Goal: Task Accomplishment & Management: Use online tool/utility

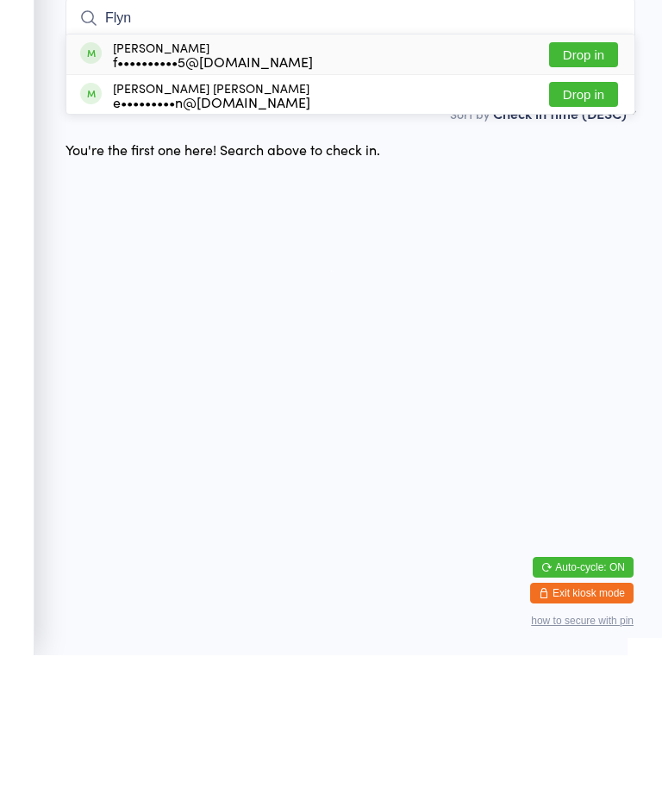
type input "Flyn"
click at [591, 221] on button "Drop in" at bounding box center [583, 233] width 69 height 25
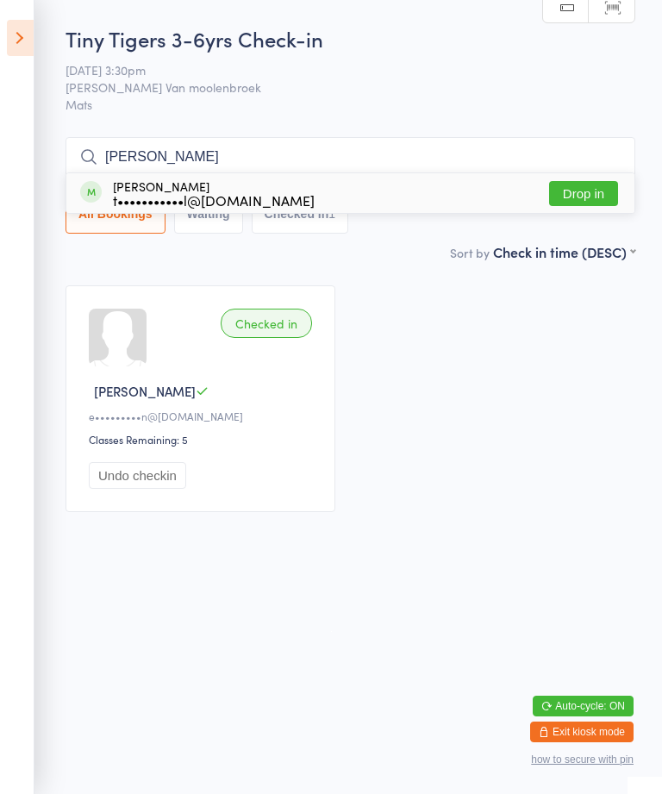
type input "[PERSON_NAME]"
click at [579, 200] on button "Drop in" at bounding box center [583, 193] width 69 height 25
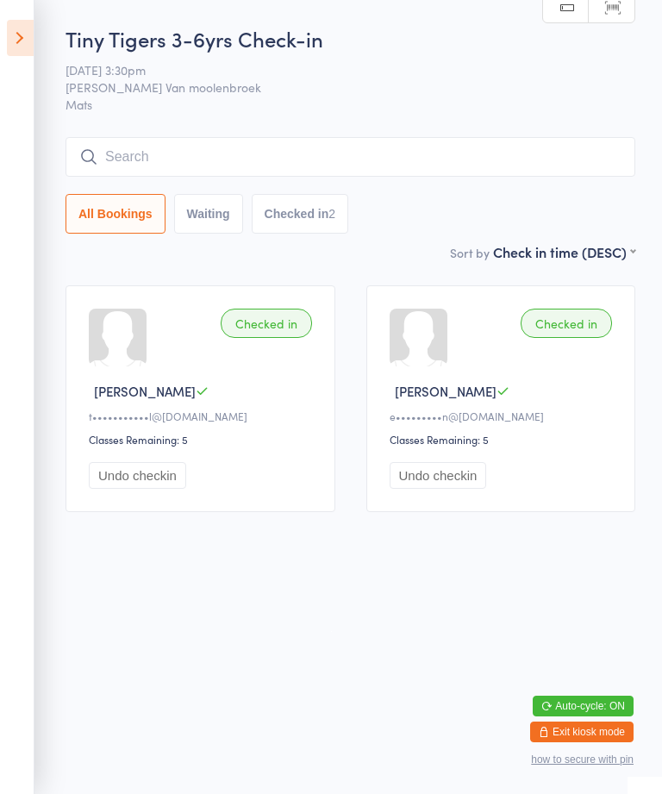
click at [294, 125] on div "Tiny Tigers 3-6yrs Check-in [DATE] 3:30pm [PERSON_NAME] Van moolenbroek Mats Ma…" at bounding box center [351, 133] width 570 height 218
click at [261, 150] on input "search" at bounding box center [351, 157] width 570 height 40
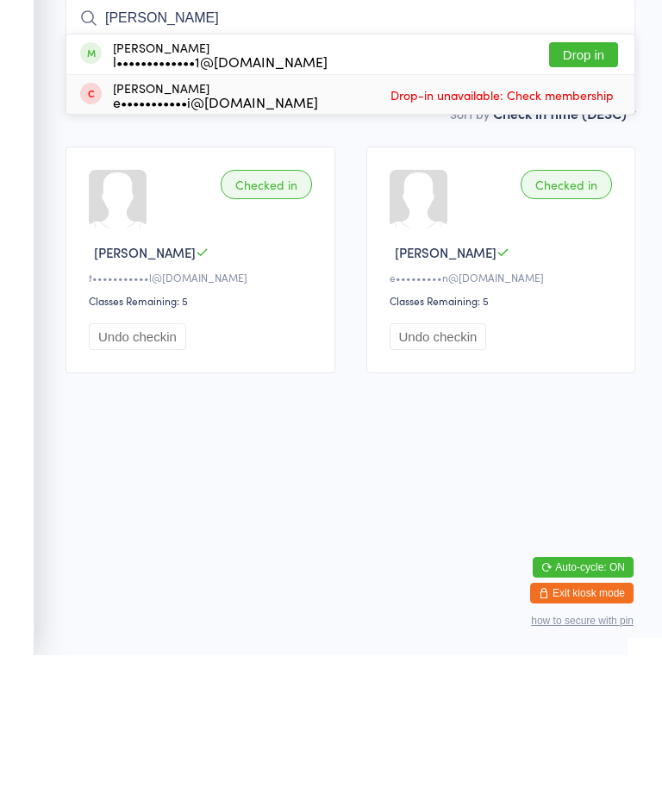
type input "[PERSON_NAME]"
click at [204, 220] on div "[PERSON_NAME] e•••••••••••i@[DOMAIN_NAME]" at bounding box center [215, 234] width 205 height 28
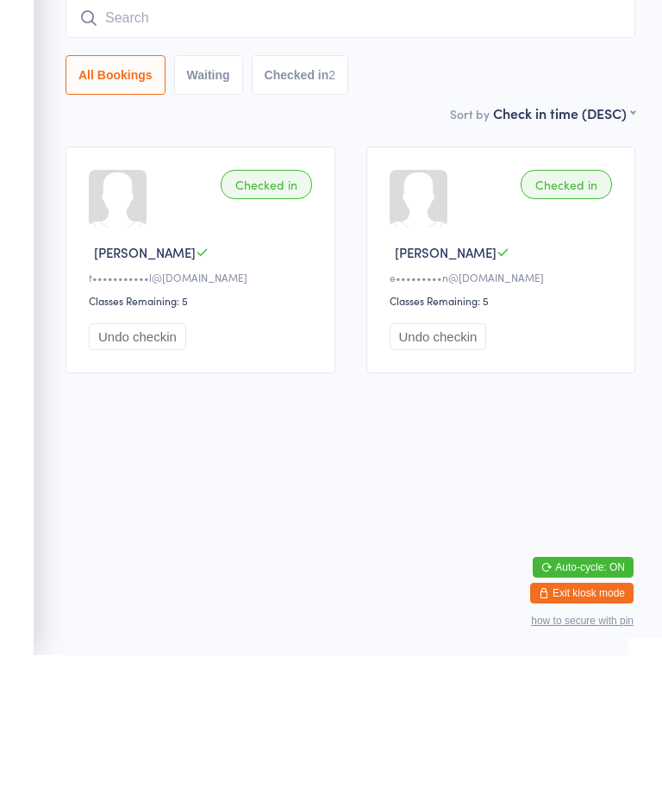
click at [244, 137] on input "search" at bounding box center [351, 157] width 570 height 40
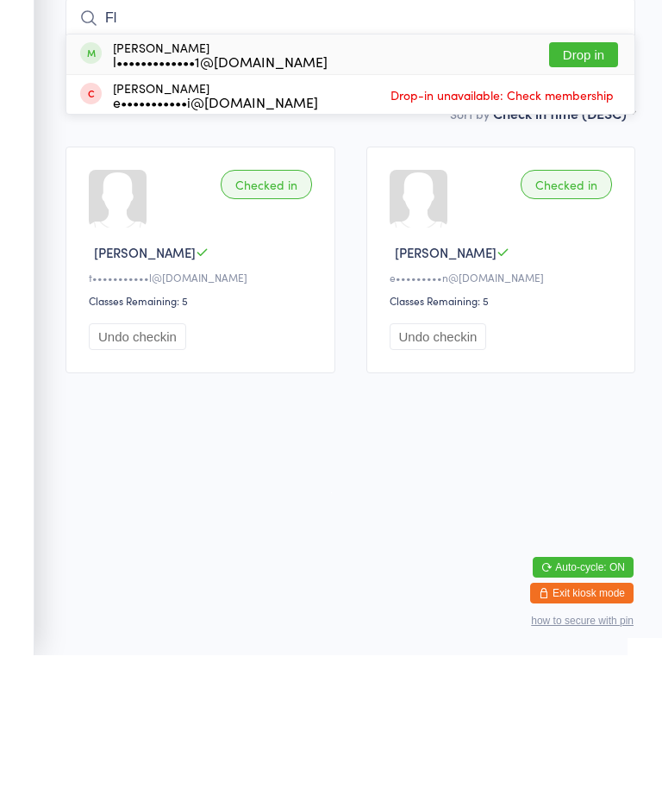
type input "F"
type input "Theo"
click at [584, 181] on button "Drop in" at bounding box center [583, 193] width 69 height 25
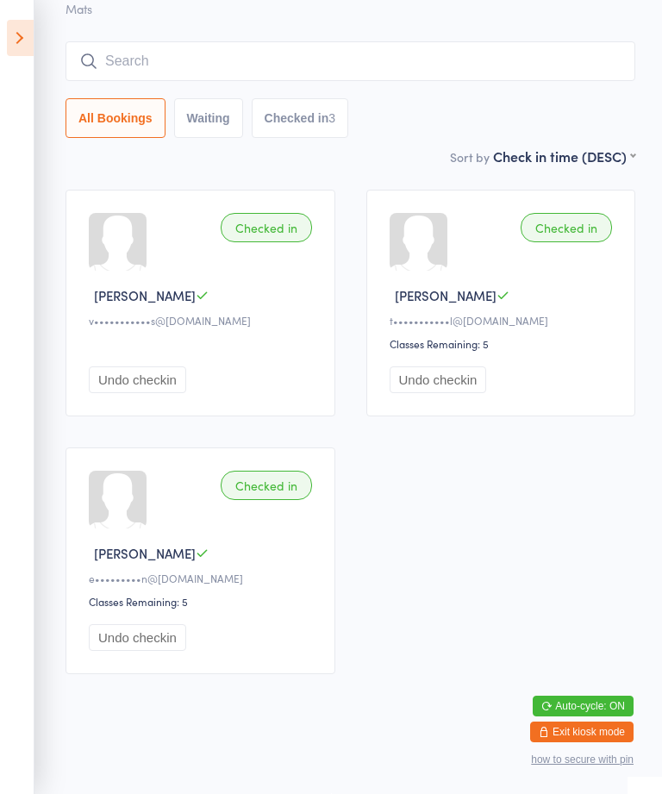
click at [312, 81] on input "search" at bounding box center [351, 61] width 570 height 40
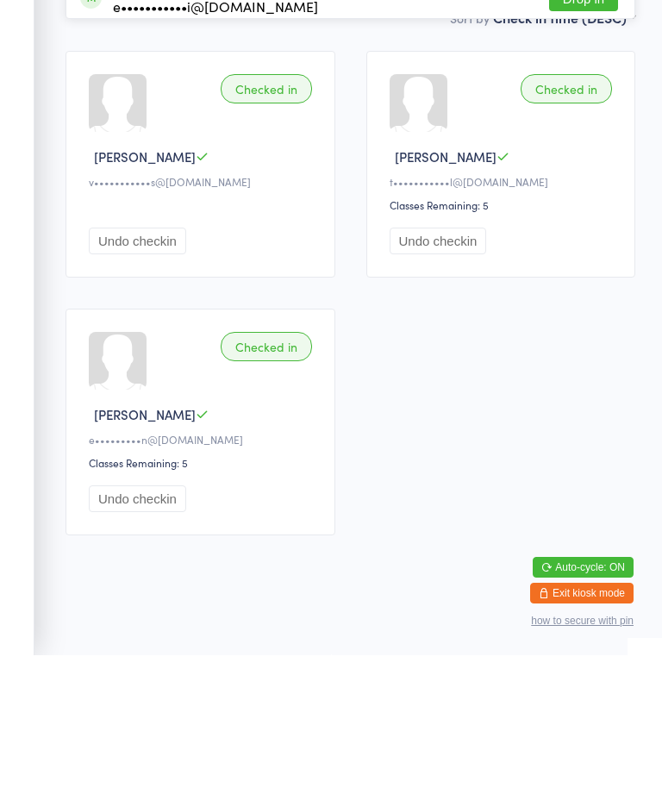
type input "Fletch"
click at [586, 85] on button "Drop in" at bounding box center [583, 97] width 69 height 25
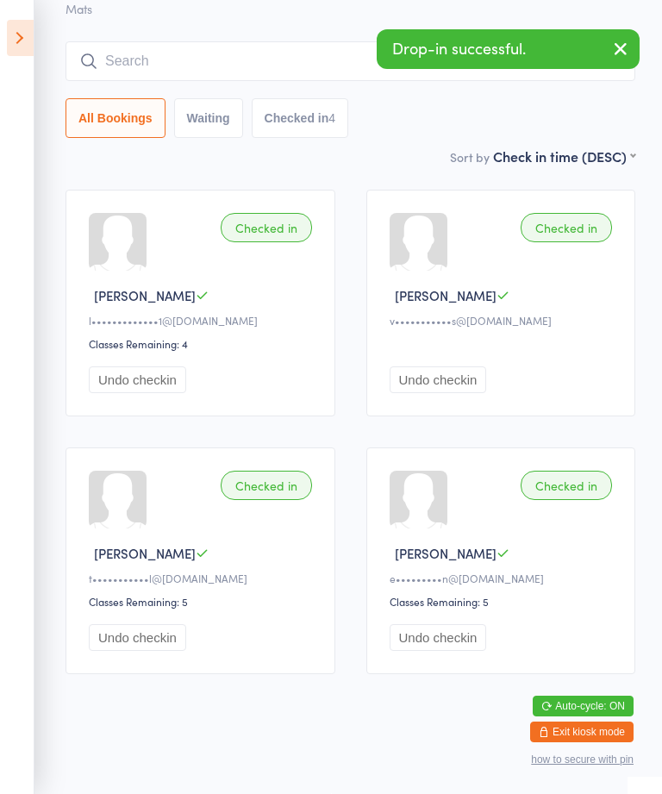
click at [147, 366] on button "Undo checkin" at bounding box center [137, 379] width 97 height 27
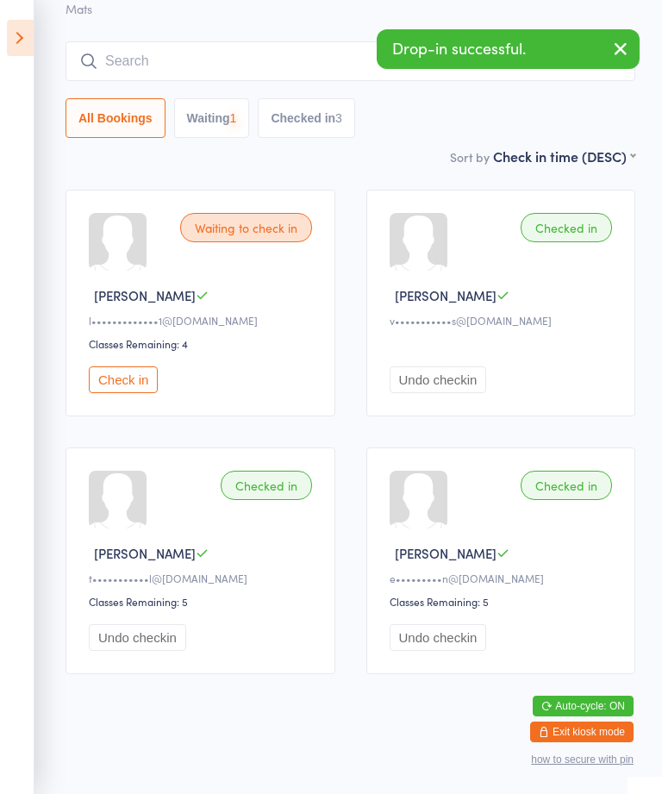
click at [199, 41] on input "search" at bounding box center [351, 61] width 570 height 40
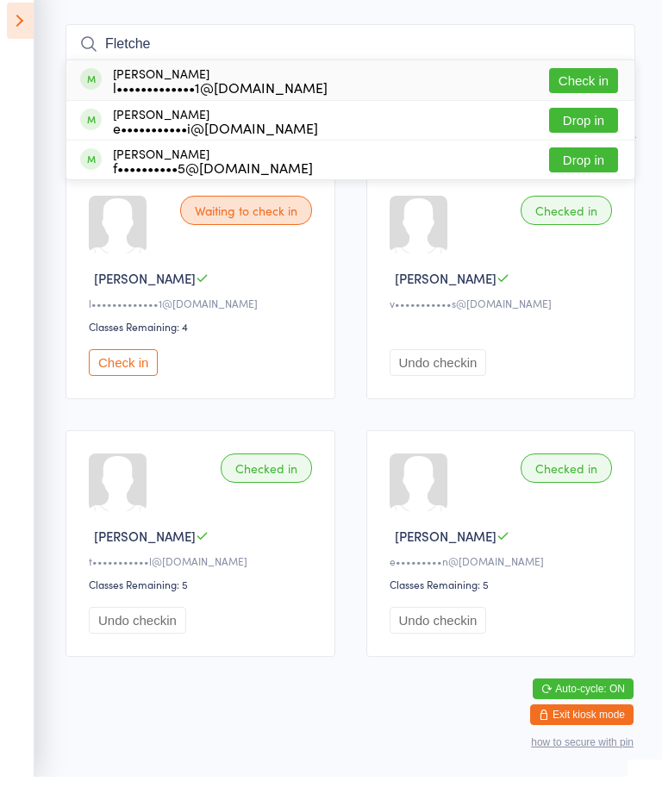
click at [409, 492] on div at bounding box center [419, 500] width 58 height 58
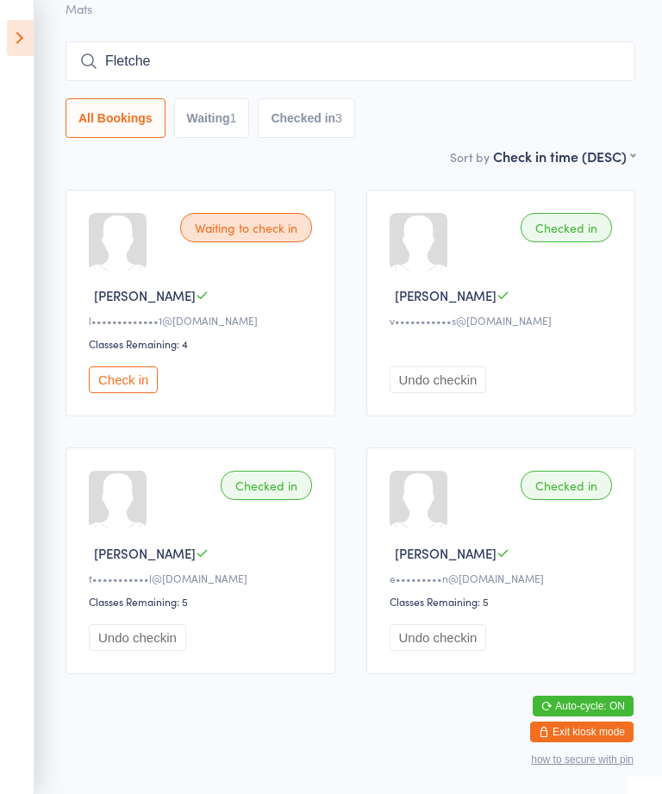
click at [301, 45] on input "Fletche" at bounding box center [351, 61] width 570 height 40
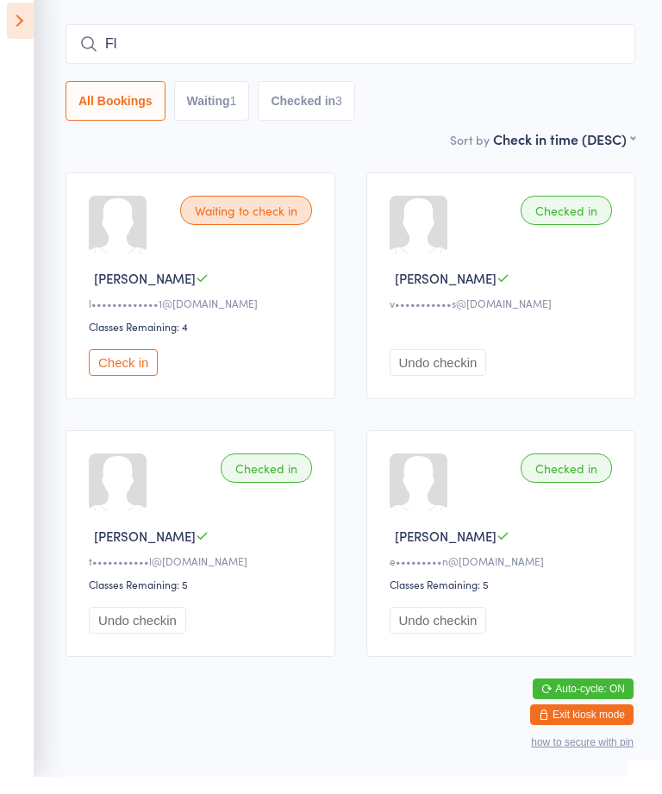
type input "F"
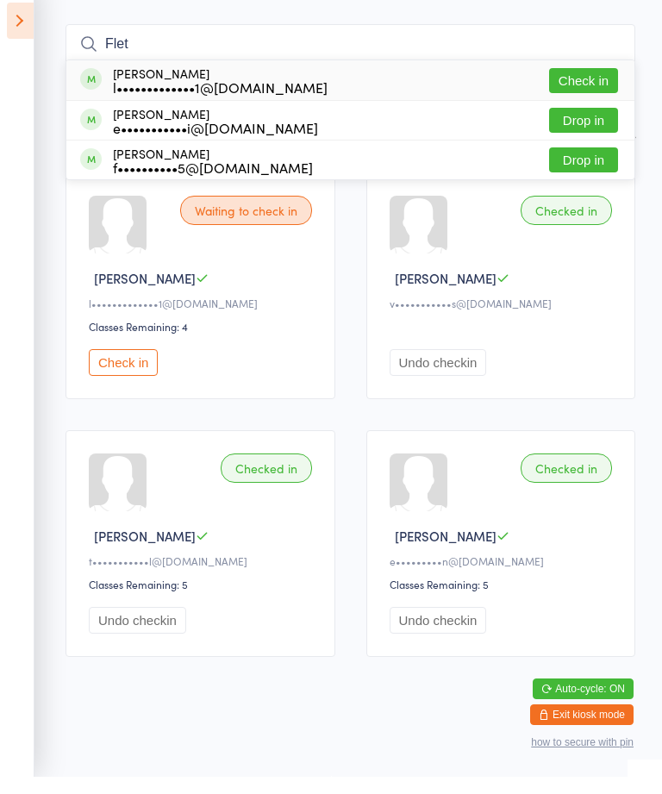
type input "Flet"
click at [584, 125] on button "Drop in" at bounding box center [583, 137] width 69 height 25
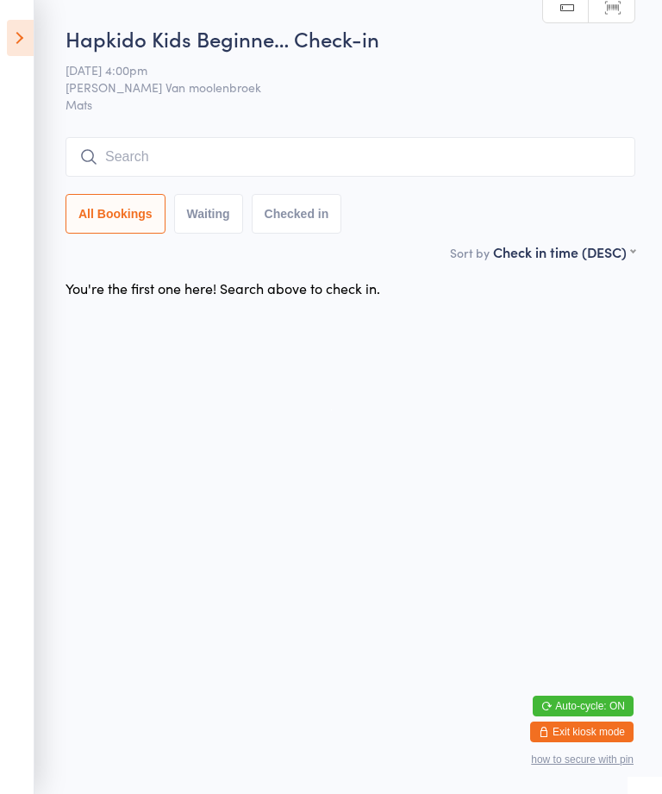
click at [21, 33] on icon at bounding box center [20, 38] width 27 height 36
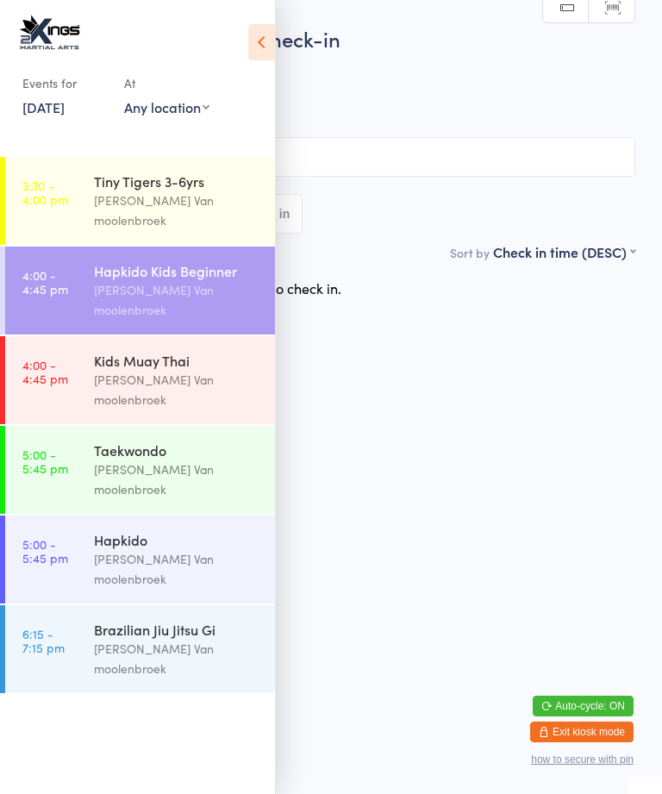
click at [182, 370] on div "[PERSON_NAME] Van moolenbroek" at bounding box center [177, 390] width 166 height 40
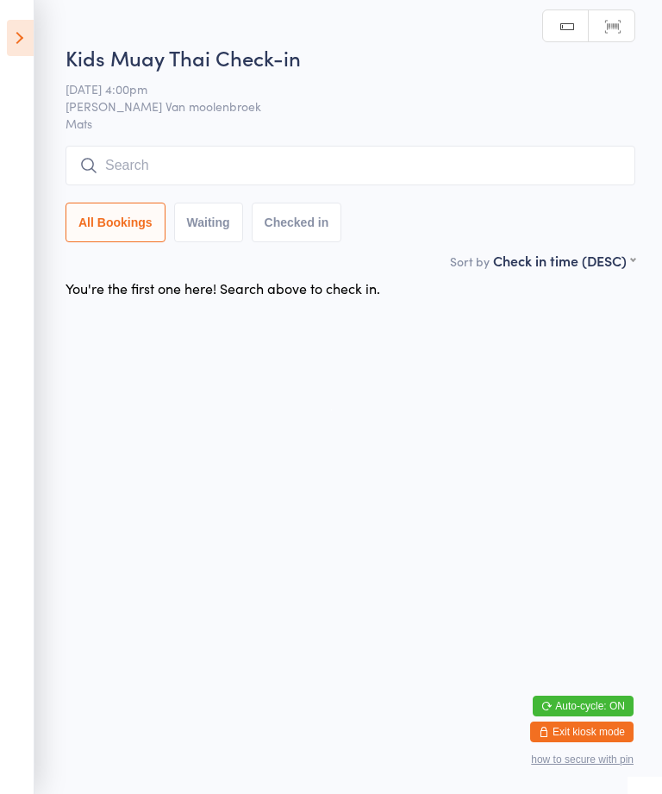
click at [303, 160] on input "search" at bounding box center [351, 166] width 570 height 40
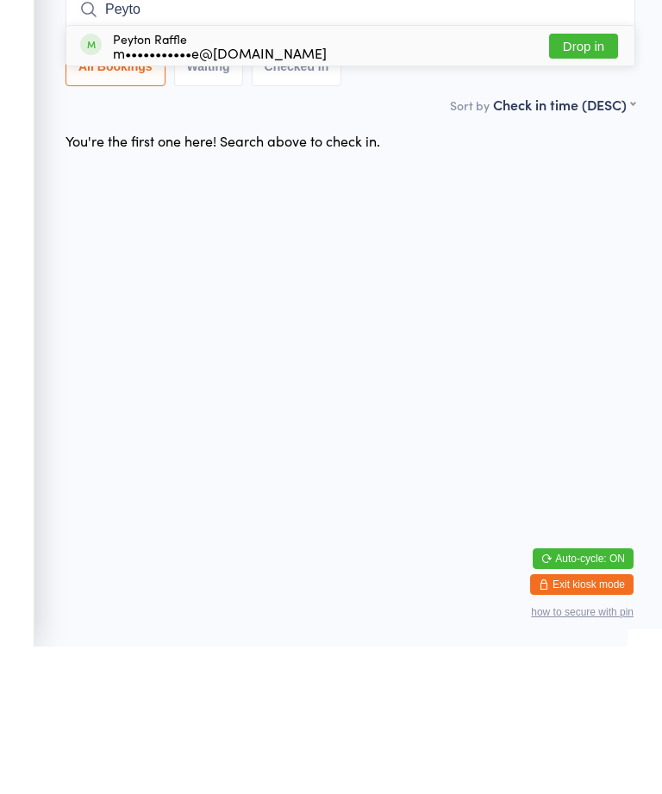
type input "Peyto"
click at [189, 193] on div "m•••••••••••e@[DOMAIN_NAME]" at bounding box center [220, 200] width 214 height 14
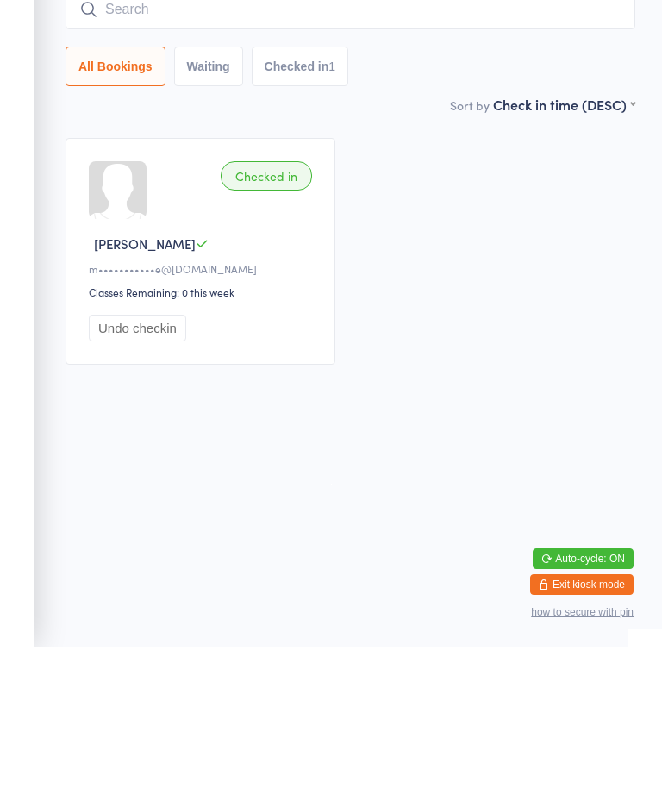
click at [15, 85] on aside "Events for [DATE] [DATE] [DATE] Sun Mon Tue Wed Thu Fri Sat 36 31 01 02 03 04 0…" at bounding box center [17, 397] width 34 height 794
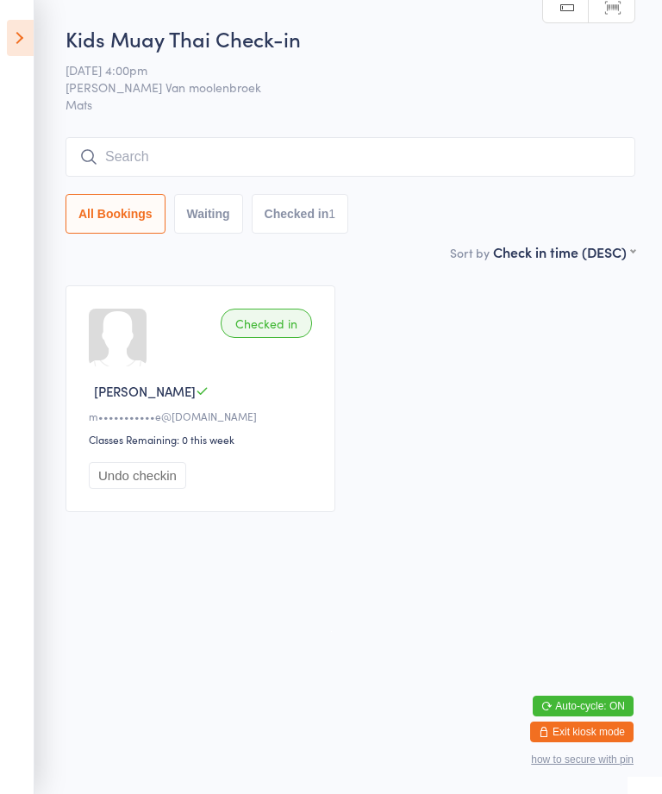
click at [31, 22] on icon at bounding box center [20, 38] width 27 height 36
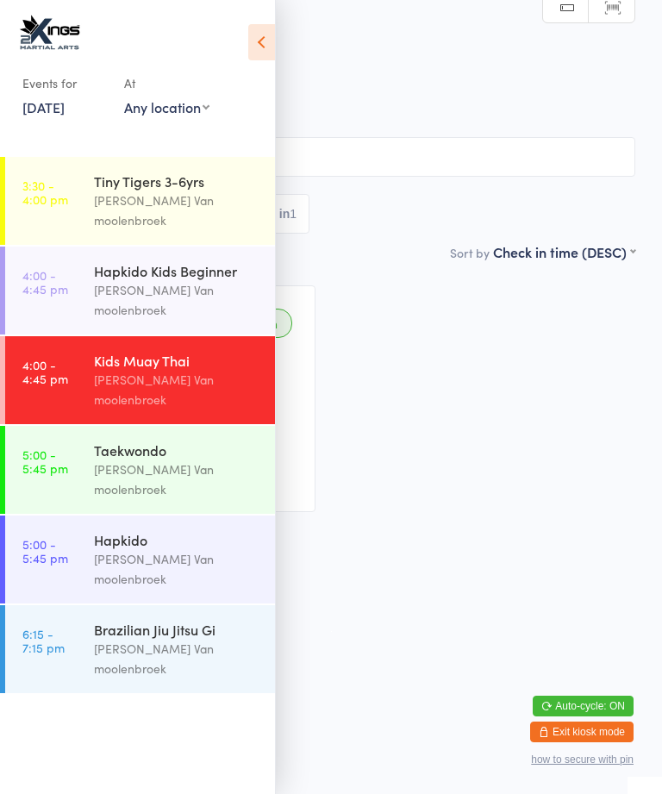
click at [178, 351] on div "Kids Muay Thai" at bounding box center [177, 360] width 166 height 19
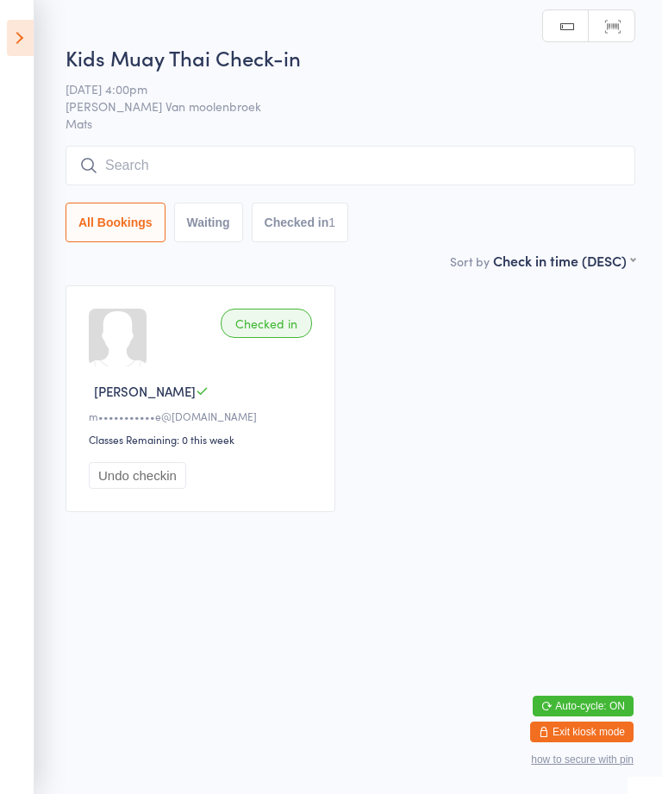
click at [153, 162] on input "search" at bounding box center [351, 166] width 570 height 40
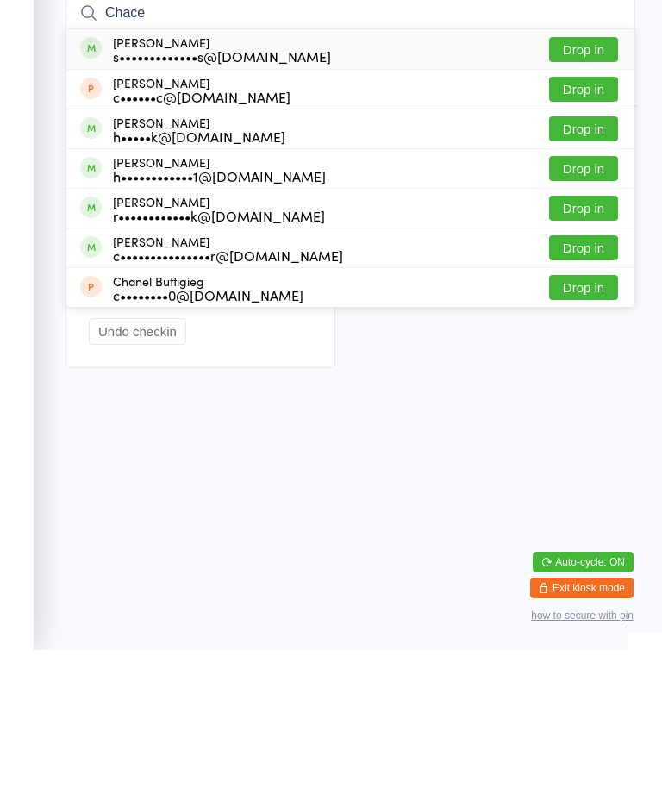
type input "Chace"
click at [583, 181] on button "Drop in" at bounding box center [583, 193] width 69 height 25
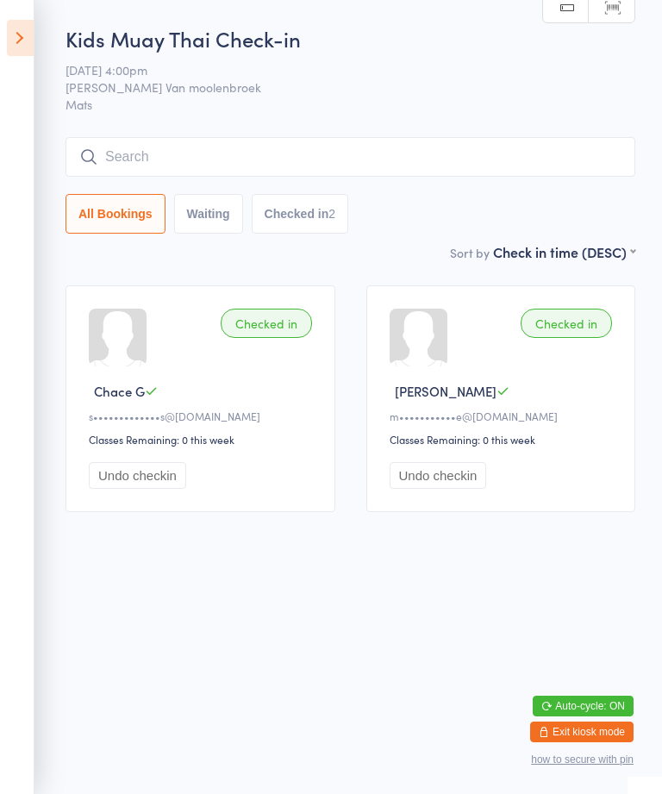
click at [510, 166] on input "search" at bounding box center [351, 157] width 570 height 40
type input "Hu"
click at [28, 37] on icon at bounding box center [20, 38] width 27 height 36
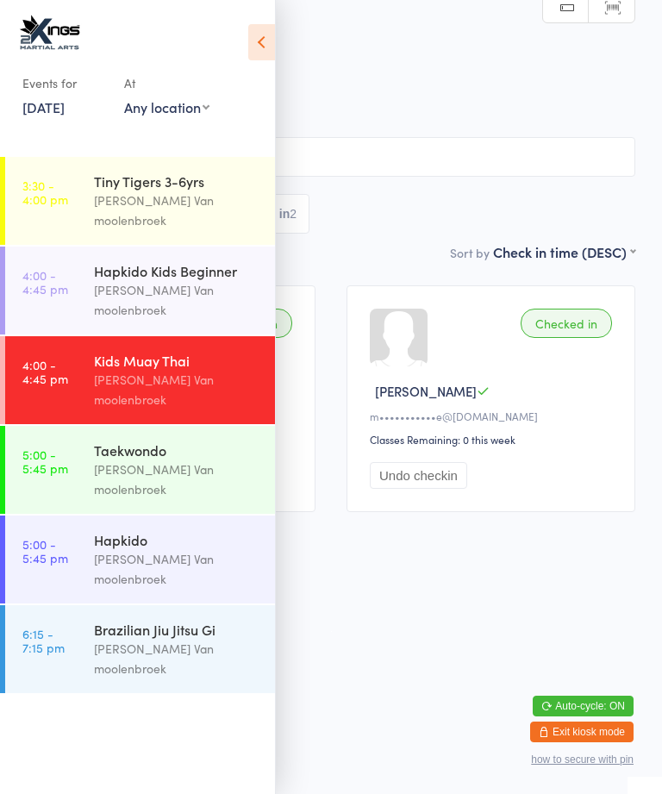
click at [191, 280] on div "[PERSON_NAME] Van moolenbroek" at bounding box center [177, 300] width 166 height 40
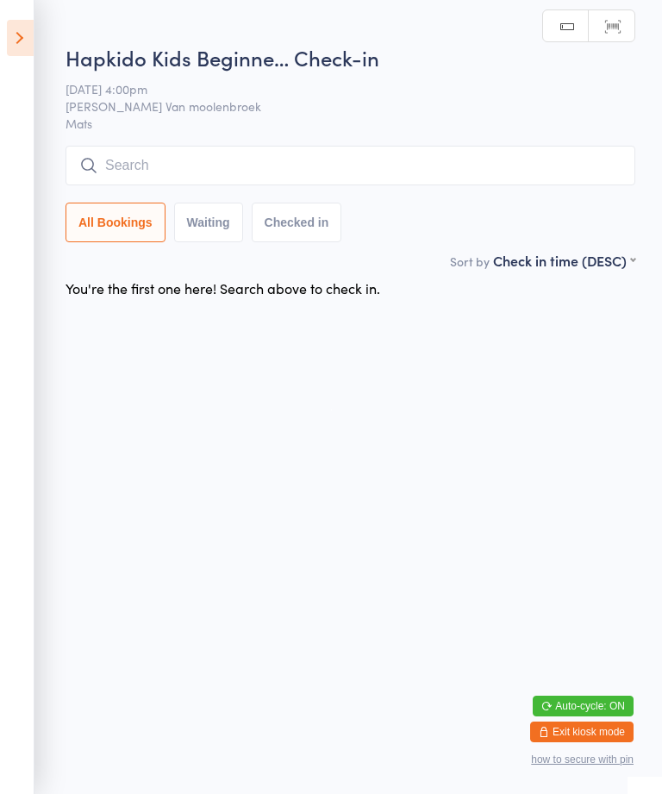
click at [31, 41] on icon at bounding box center [20, 38] width 27 height 36
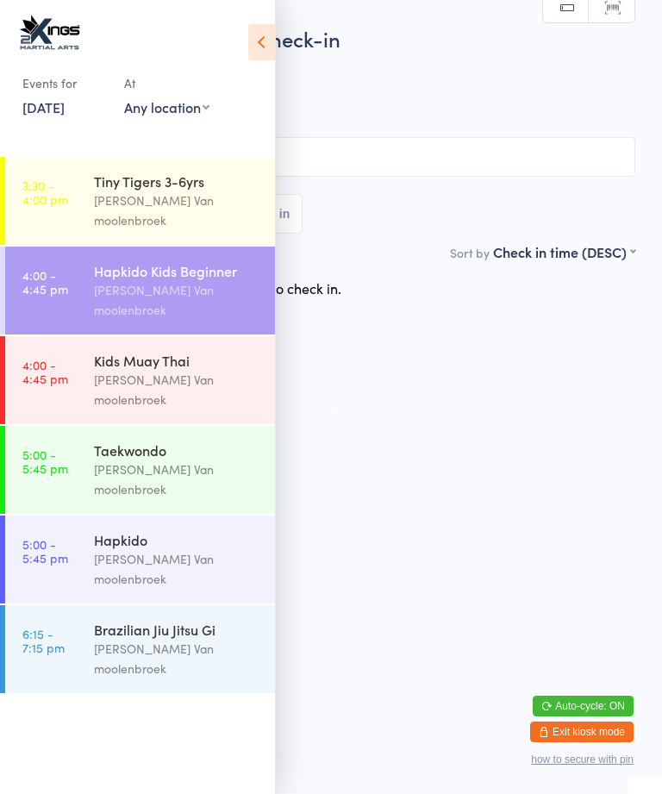
click at [188, 280] on div "[PERSON_NAME] Van moolenbroek" at bounding box center [177, 300] width 166 height 40
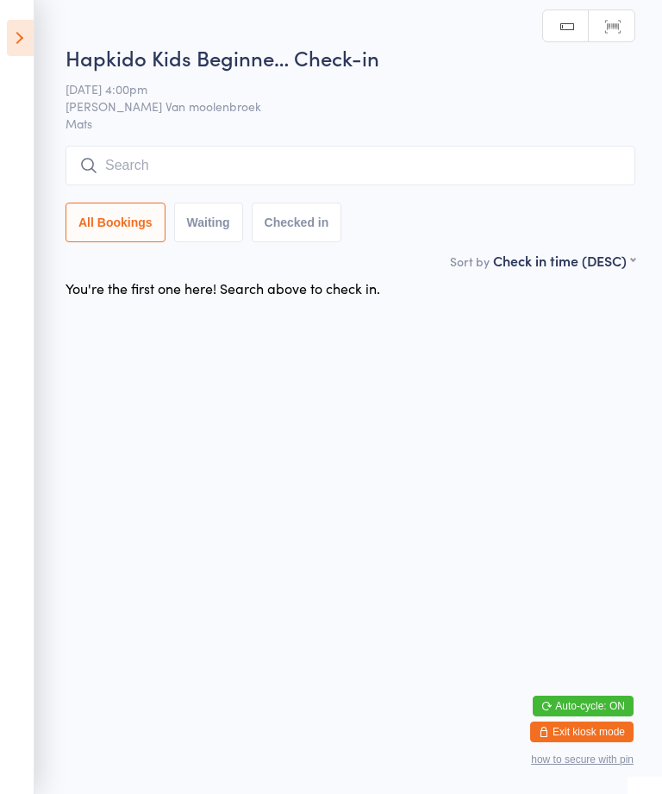
click at [432, 174] on input "search" at bounding box center [351, 166] width 570 height 40
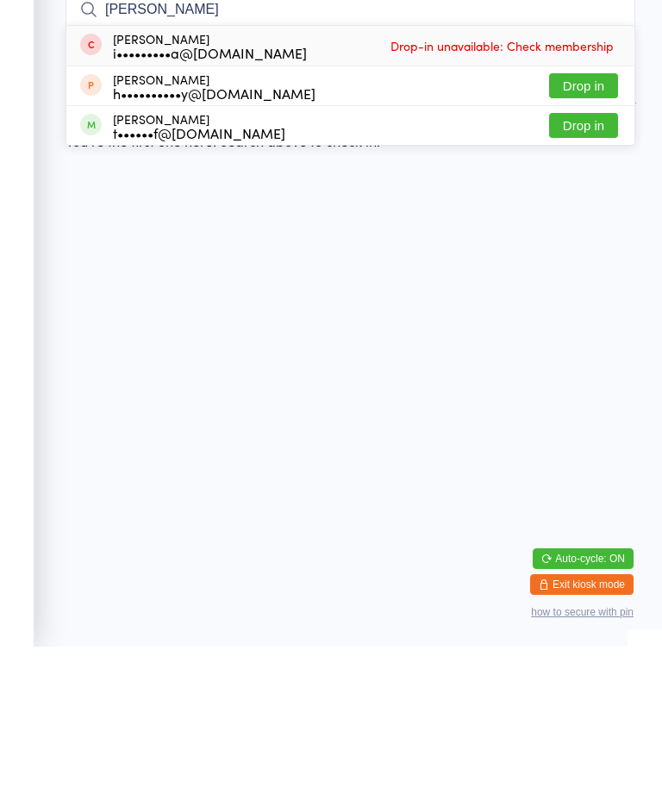
type input "[PERSON_NAME]"
click at [588, 260] on button "Drop in" at bounding box center [583, 272] width 69 height 25
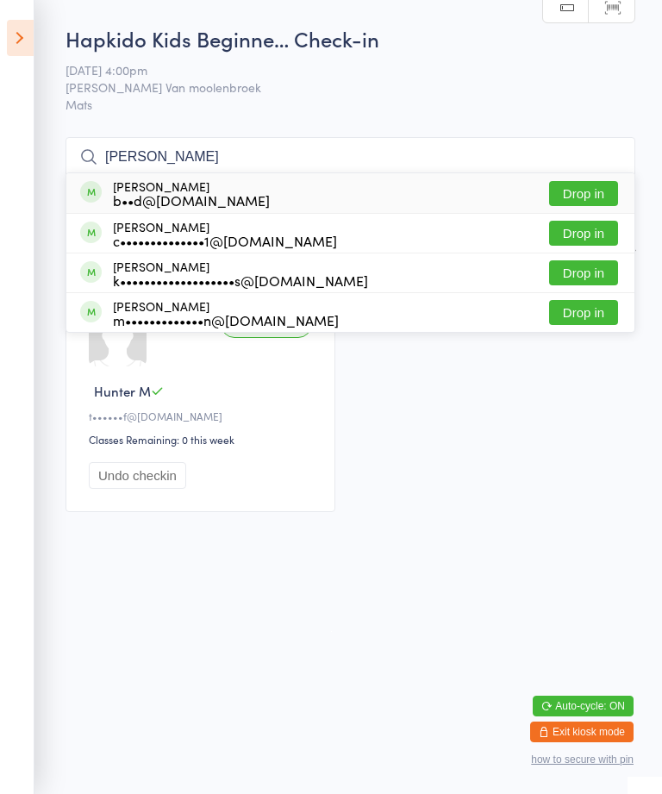
type input "[PERSON_NAME]"
click at [374, 192] on div "[PERSON_NAME] b••d@[DOMAIN_NAME] Drop in" at bounding box center [350, 193] width 568 height 40
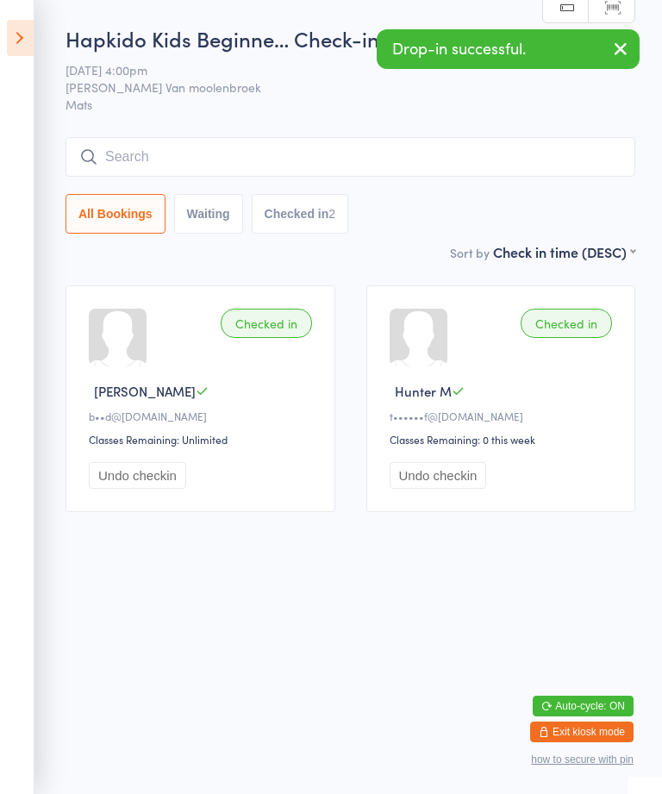
click at [525, 159] on input "search" at bounding box center [351, 157] width 570 height 40
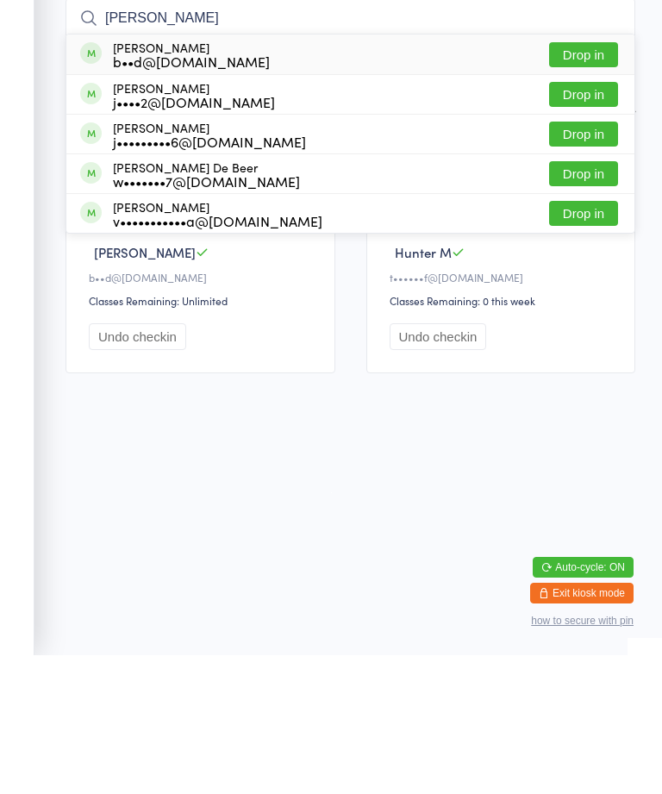
type input "[PERSON_NAME]"
click at [528, 173] on div "[PERSON_NAME] b••d@[DOMAIN_NAME] Drop in" at bounding box center [350, 193] width 568 height 40
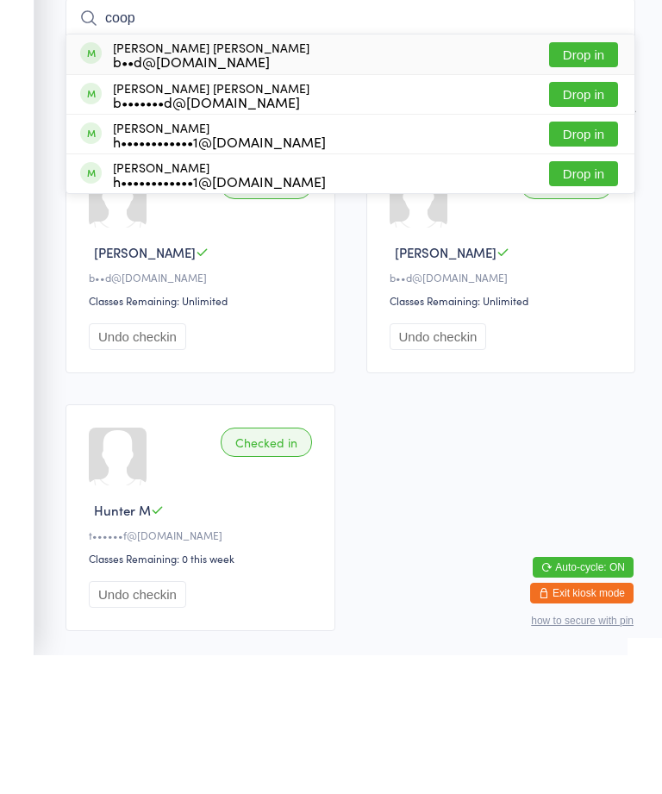
type input "coop"
click at [496, 173] on div "[PERSON_NAME] [PERSON_NAME] b••d@[DOMAIN_NAME] Drop in" at bounding box center [350, 193] width 568 height 40
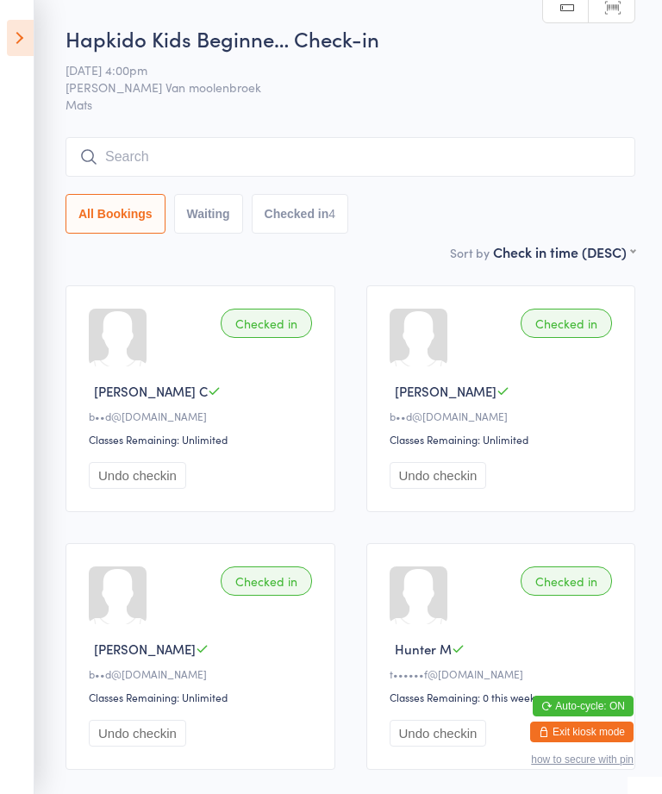
click at [22, 45] on icon at bounding box center [20, 38] width 27 height 36
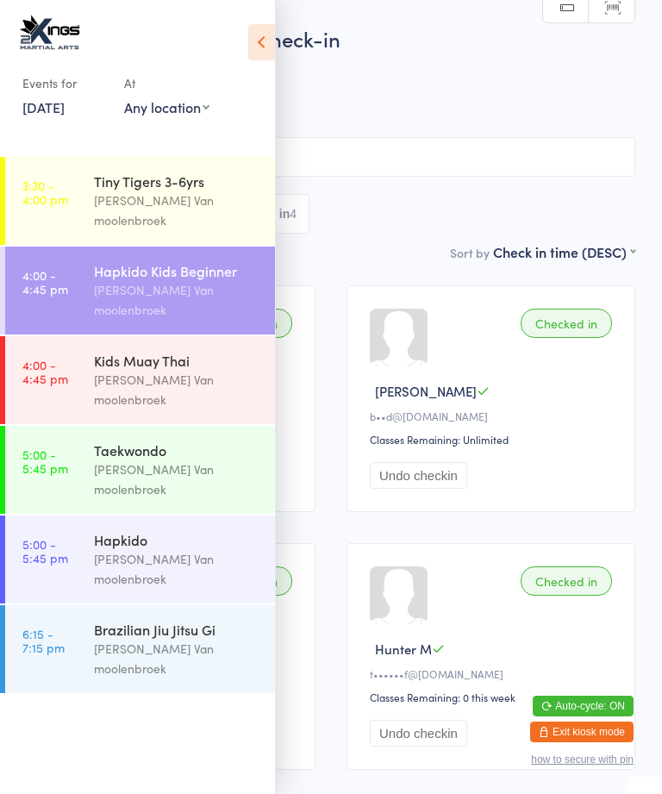
click at [180, 351] on div "Kids Muay Thai" at bounding box center [177, 360] width 166 height 19
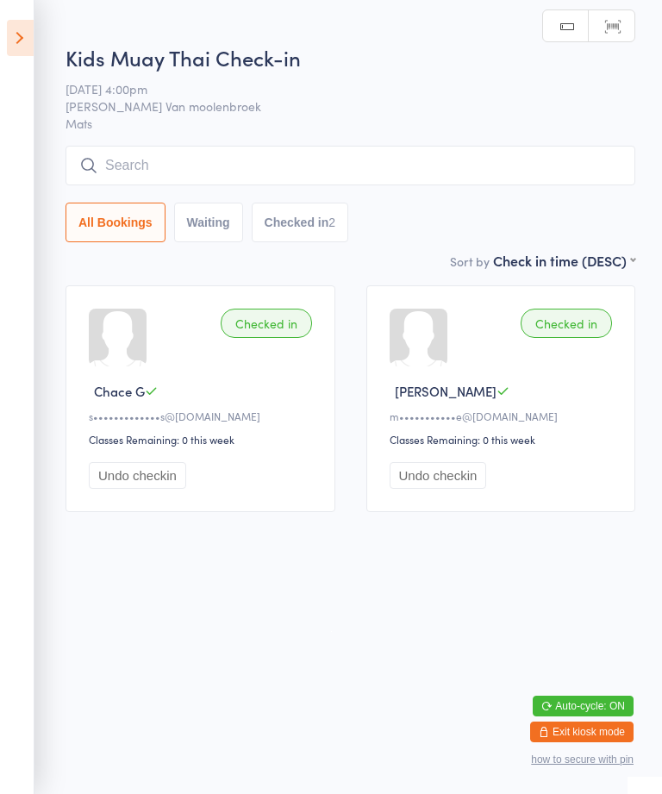
click at [341, 159] on input "search" at bounding box center [351, 166] width 570 height 40
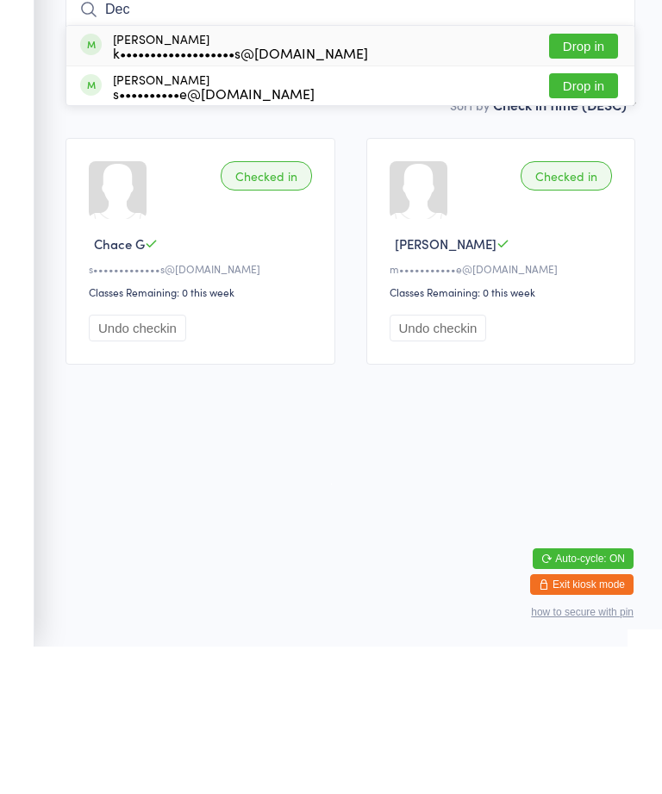
type input "Dec"
click at [582, 181] on button "Drop in" at bounding box center [583, 193] width 69 height 25
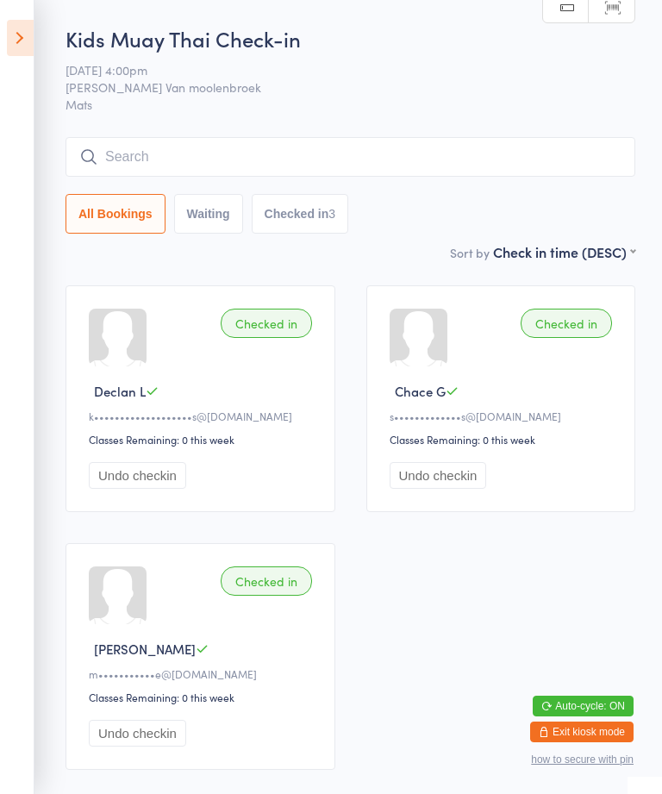
click at [248, 148] on input "search" at bounding box center [351, 157] width 570 height 40
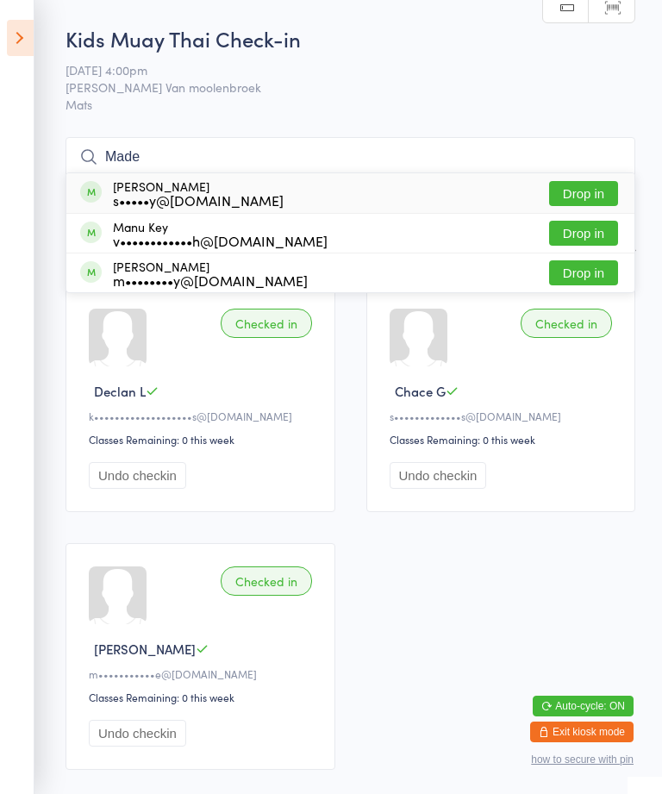
type input "Made"
click at [266, 197] on div "[PERSON_NAME] s•••••y@[DOMAIN_NAME] Drop in" at bounding box center [350, 193] width 568 height 40
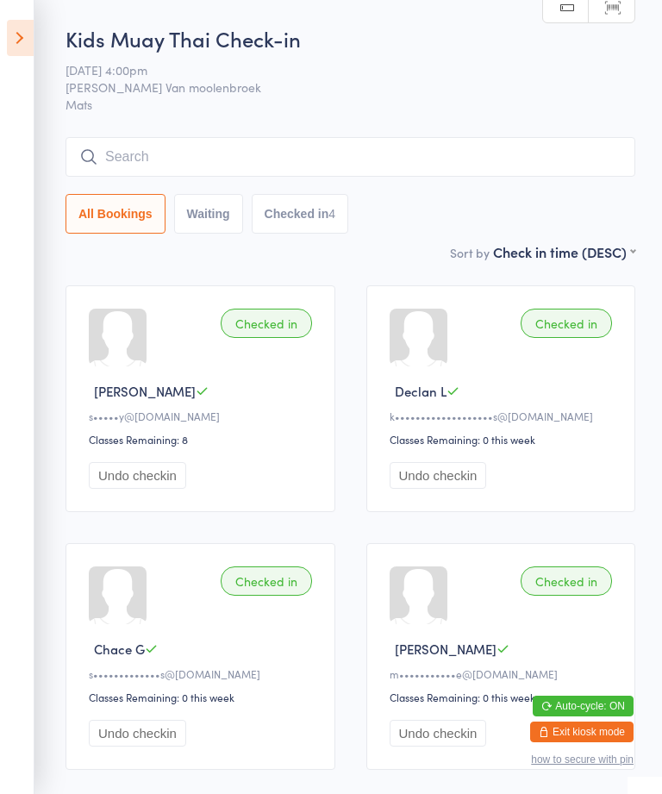
click at [28, 35] on icon at bounding box center [20, 38] width 27 height 36
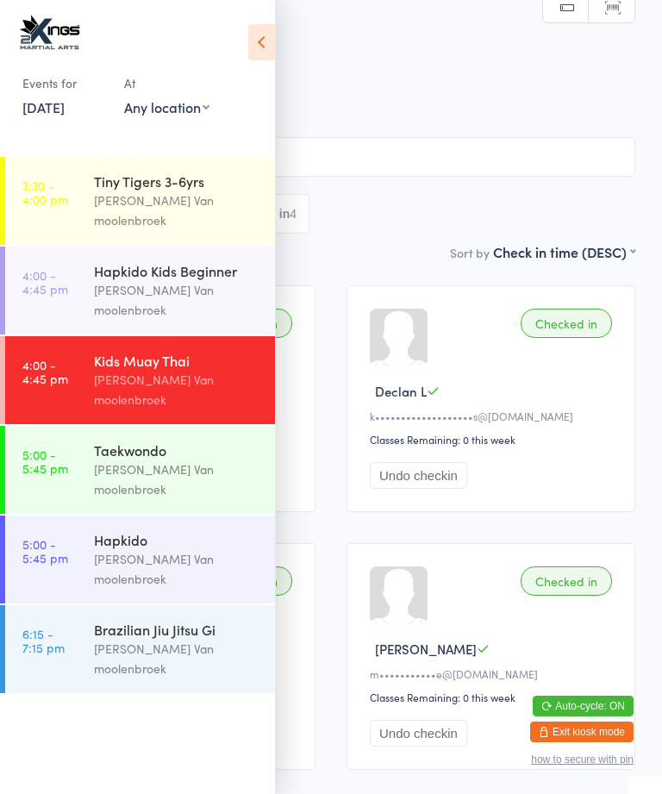
click at [113, 261] on div "Hapkido Kids Beginner" at bounding box center [177, 270] width 166 height 19
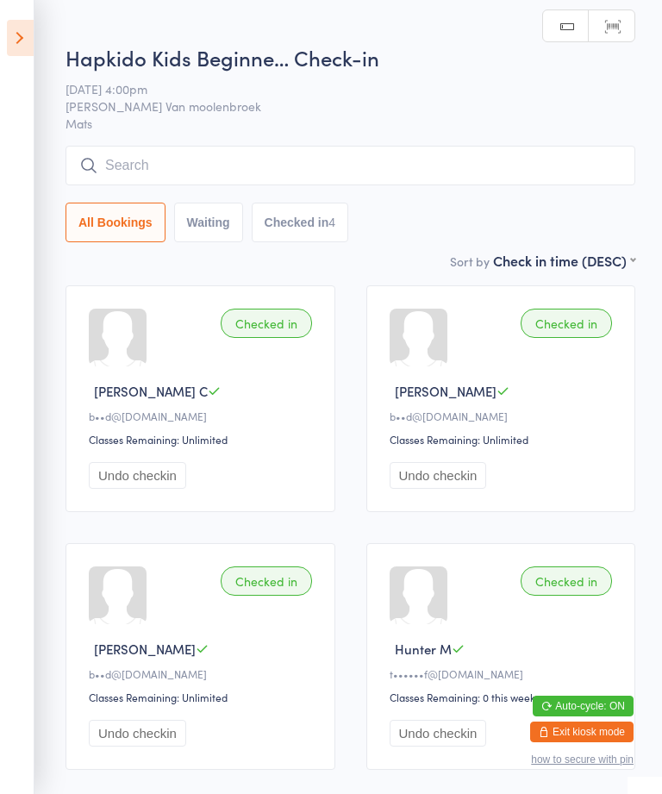
click at [298, 170] on input "search" at bounding box center [351, 166] width 570 height 40
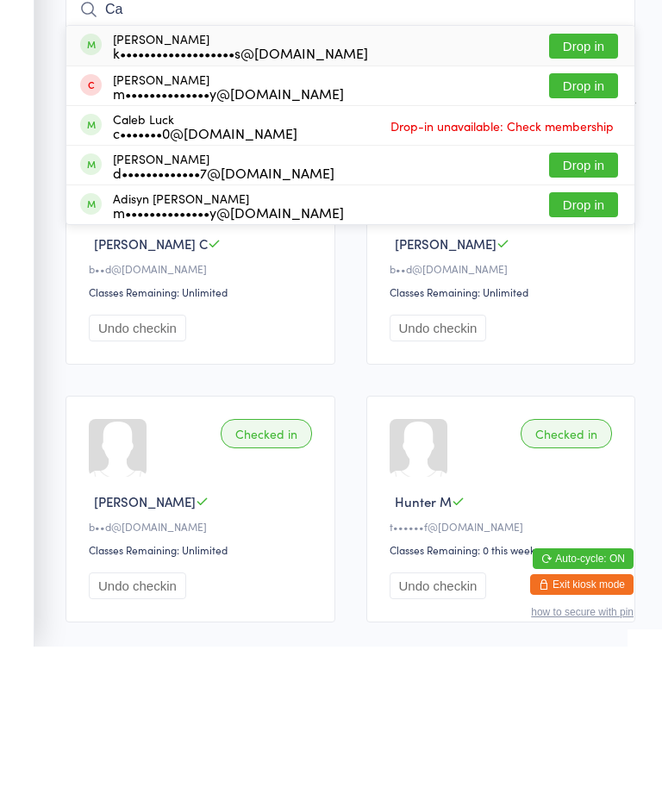
click at [577, 137] on input "Ca" at bounding box center [351, 157] width 570 height 40
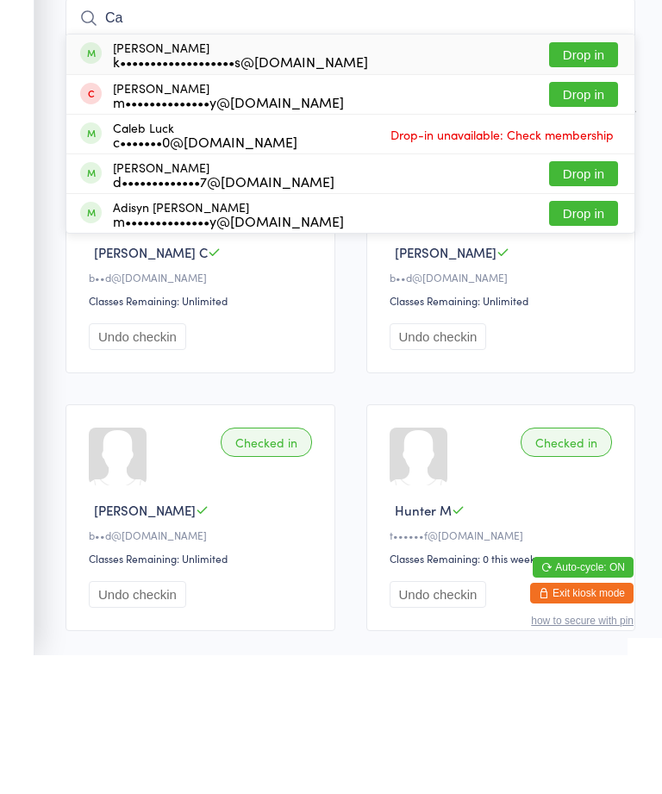
type input "Ca"
click at [588, 181] on button "Drop in" at bounding box center [583, 193] width 69 height 25
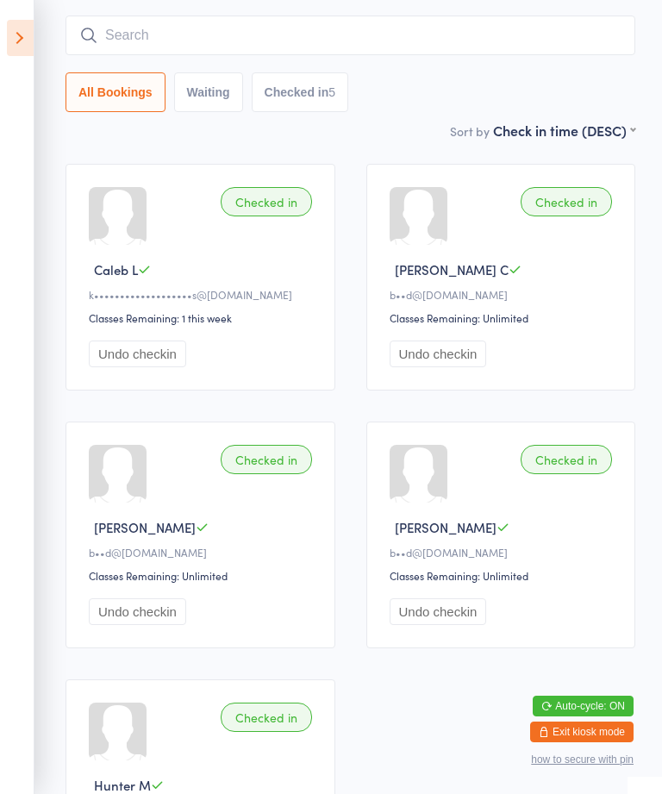
click at [434, 18] on input "search" at bounding box center [351, 36] width 570 height 40
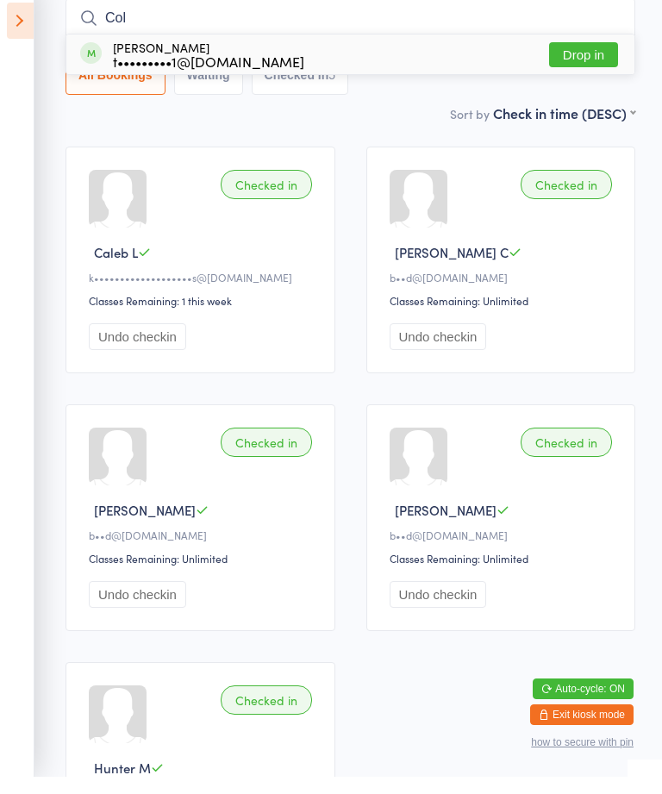
type input "Col"
click at [584, 59] on button "Drop in" at bounding box center [583, 71] width 69 height 25
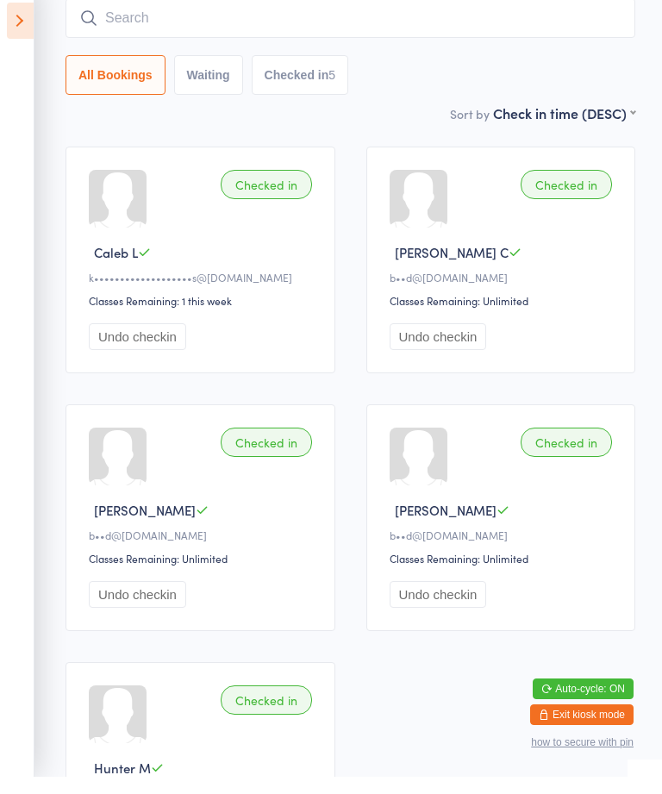
scroll to position [139, 0]
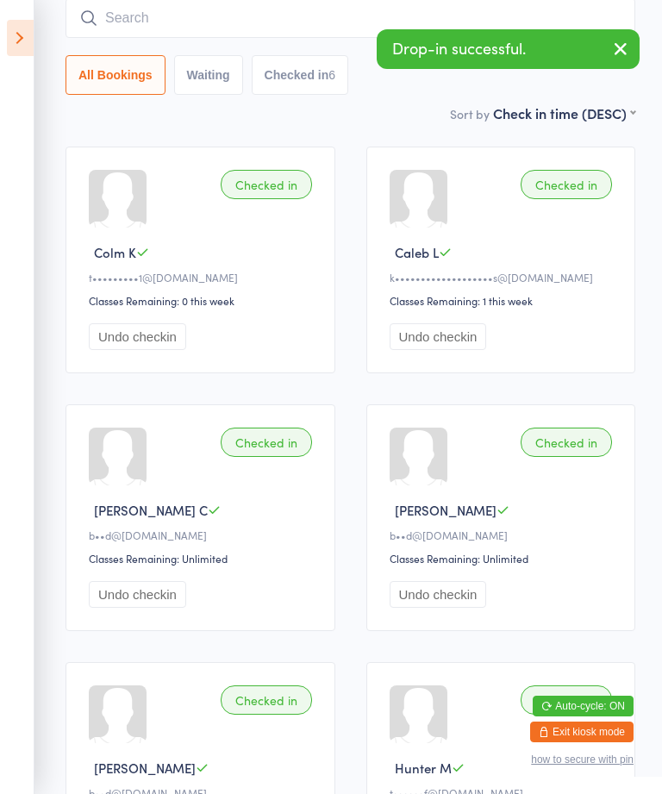
click at [316, 14] on input "search" at bounding box center [351, 18] width 570 height 40
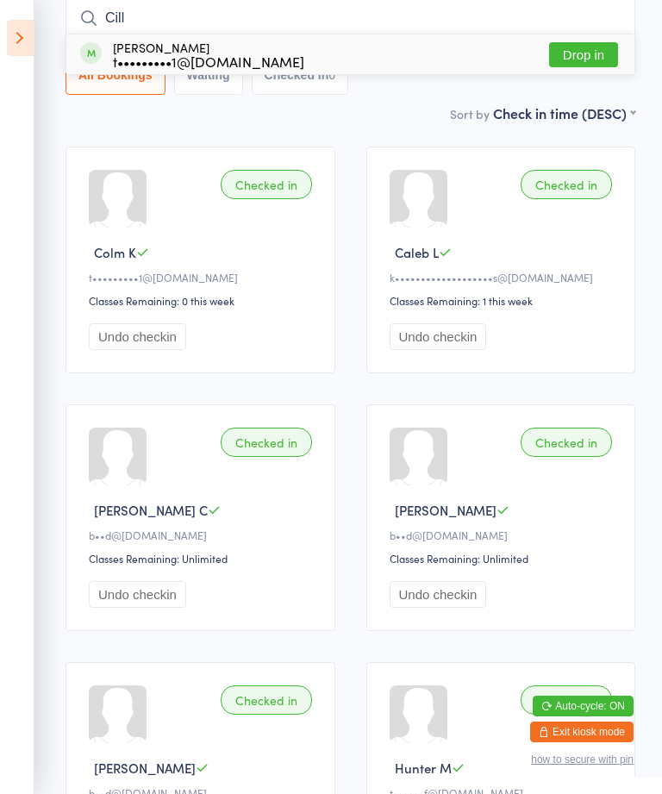
type input "Cill"
click at [460, 67] on div "Cillian [PERSON_NAME] t•••••••••1@[DOMAIN_NAME] Drop in" at bounding box center [350, 54] width 568 height 40
